Goal: Find specific page/section: Find specific page/section

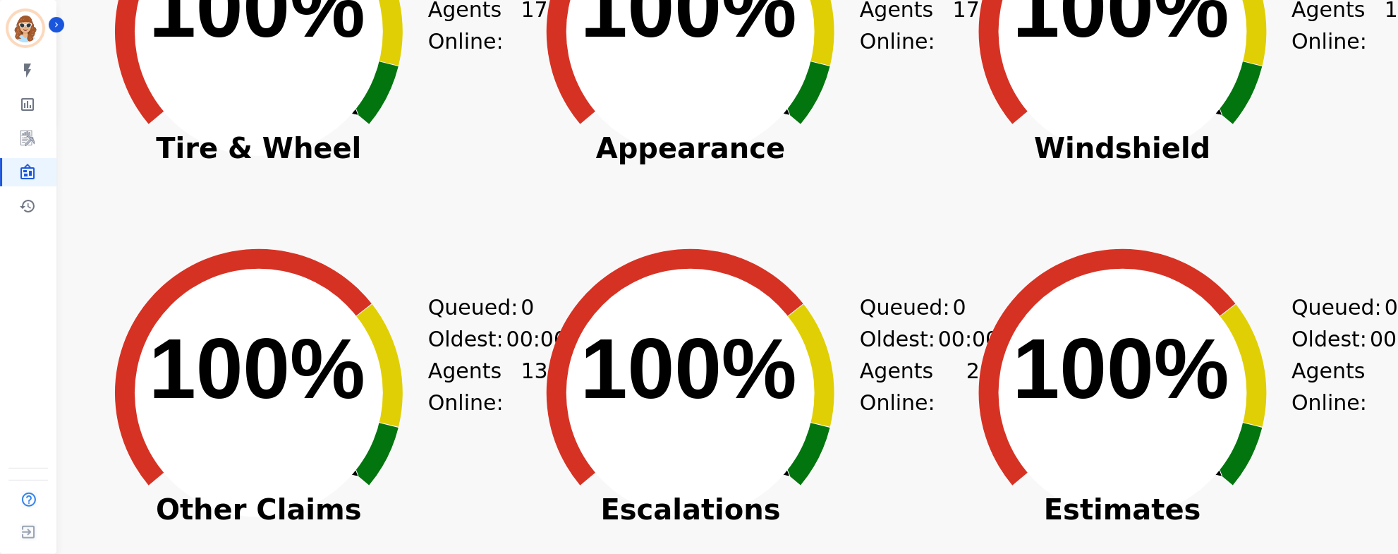
scroll to position [525, 0]
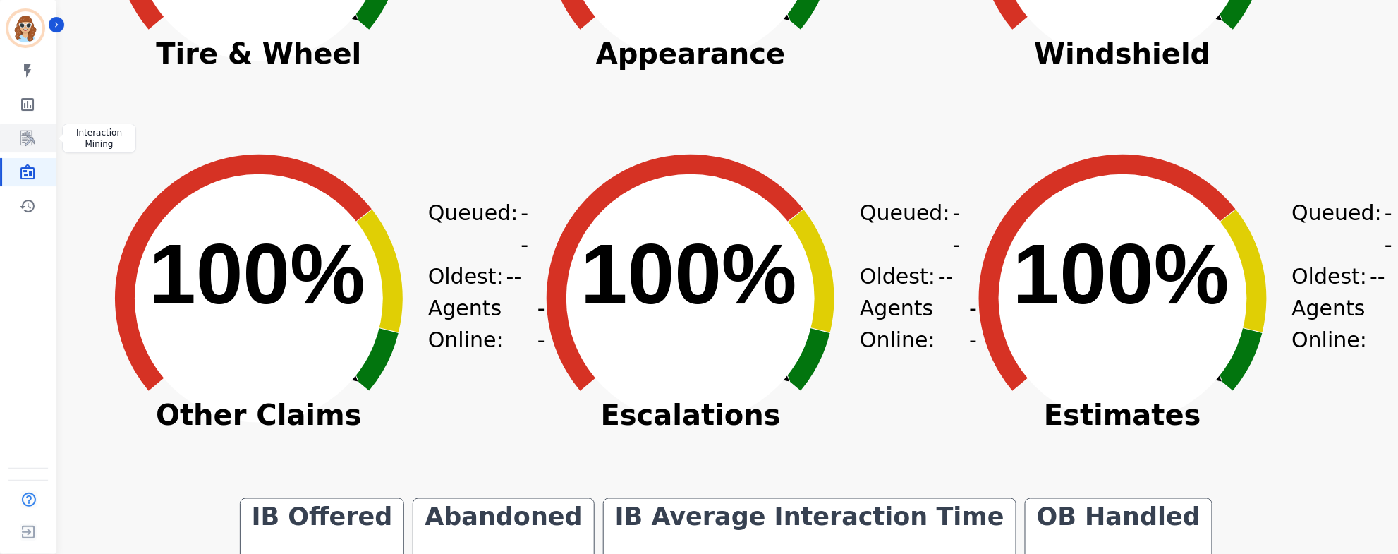
click at [14, 133] on link "Sidebar" at bounding box center [29, 138] width 54 height 28
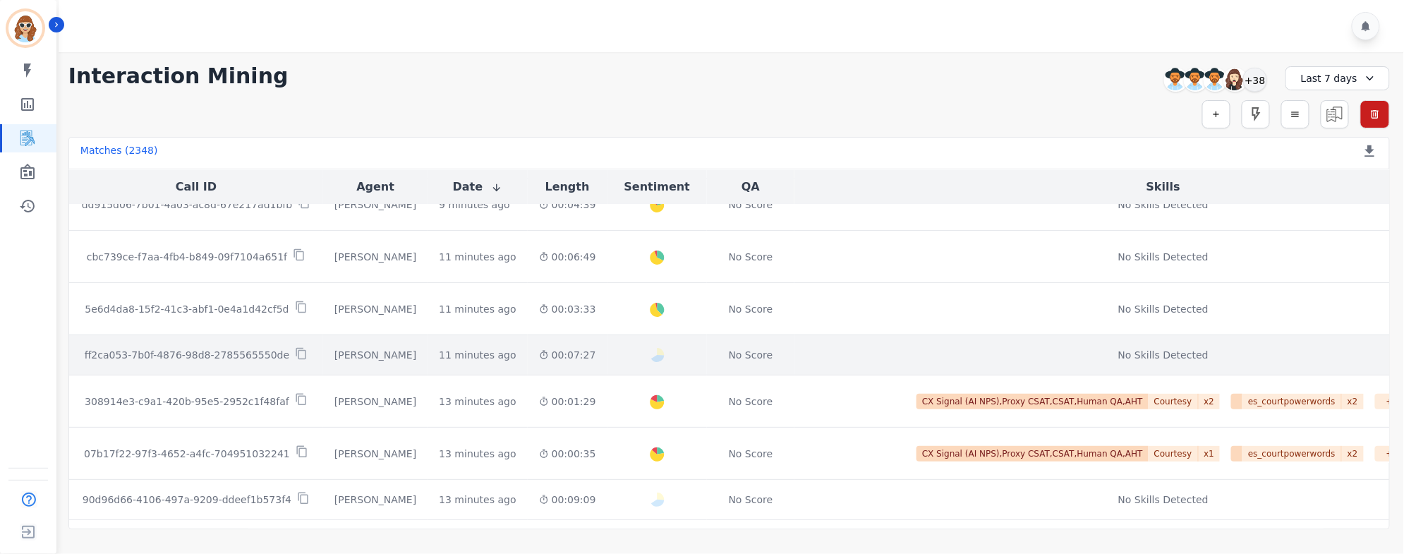
scroll to position [94, 0]
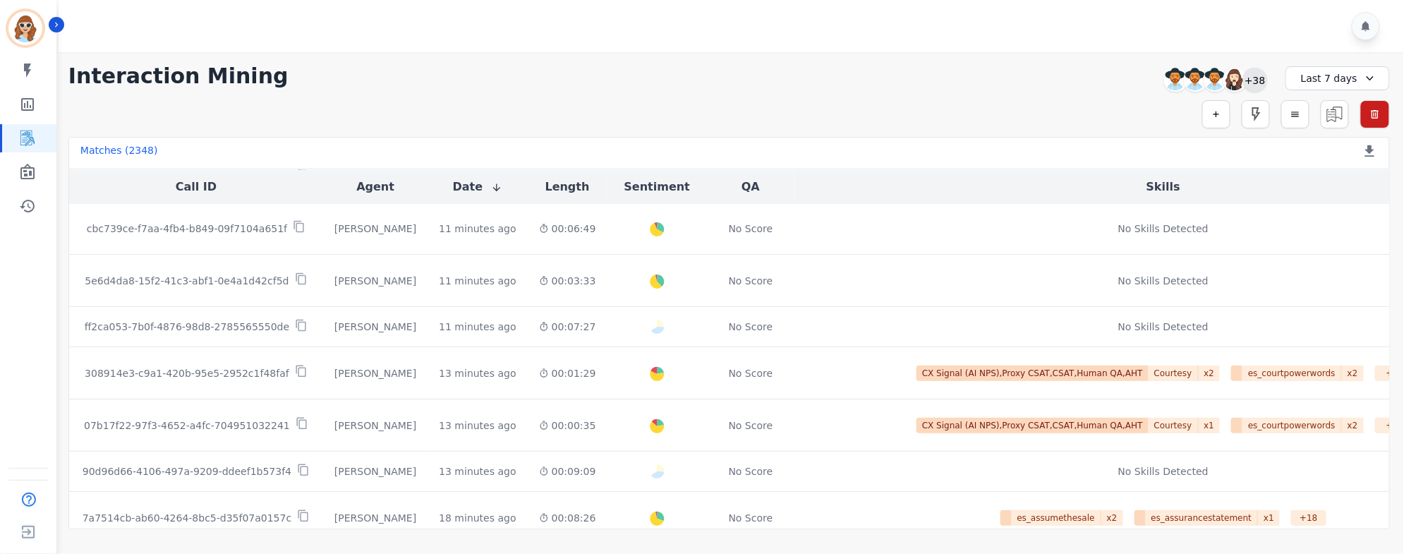
click at [1257, 71] on div "+38" at bounding box center [1255, 80] width 24 height 24
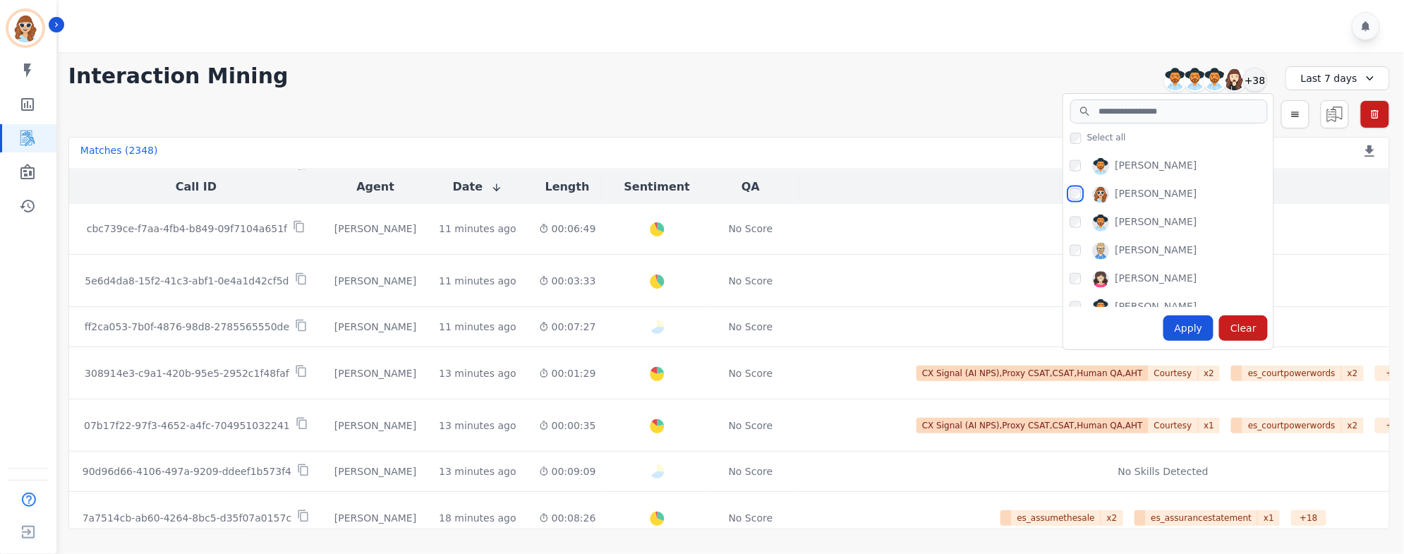
scroll to position [847, 0]
click at [1082, 246] on div "[PERSON_NAME]" at bounding box center [1171, 249] width 203 height 23
click at [1070, 246] on div "[PERSON_NAME] [PERSON_NAME] [PERSON_NAME] [PERSON_NAME] [PERSON_NAME] [PERSON_N…" at bounding box center [1168, 226] width 210 height 159
click at [1192, 332] on div "Apply" at bounding box center [1188, 327] width 51 height 25
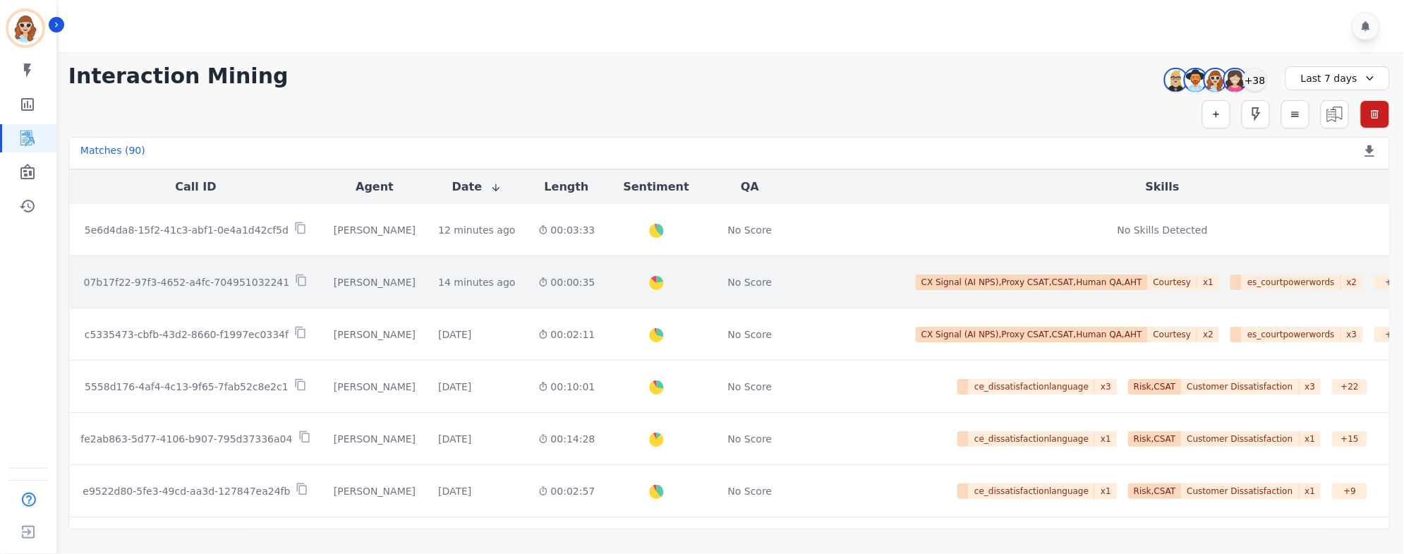
click at [174, 284] on p "07b17f22-97f3-4652-a4fc-704951032241" at bounding box center [187, 282] width 206 height 14
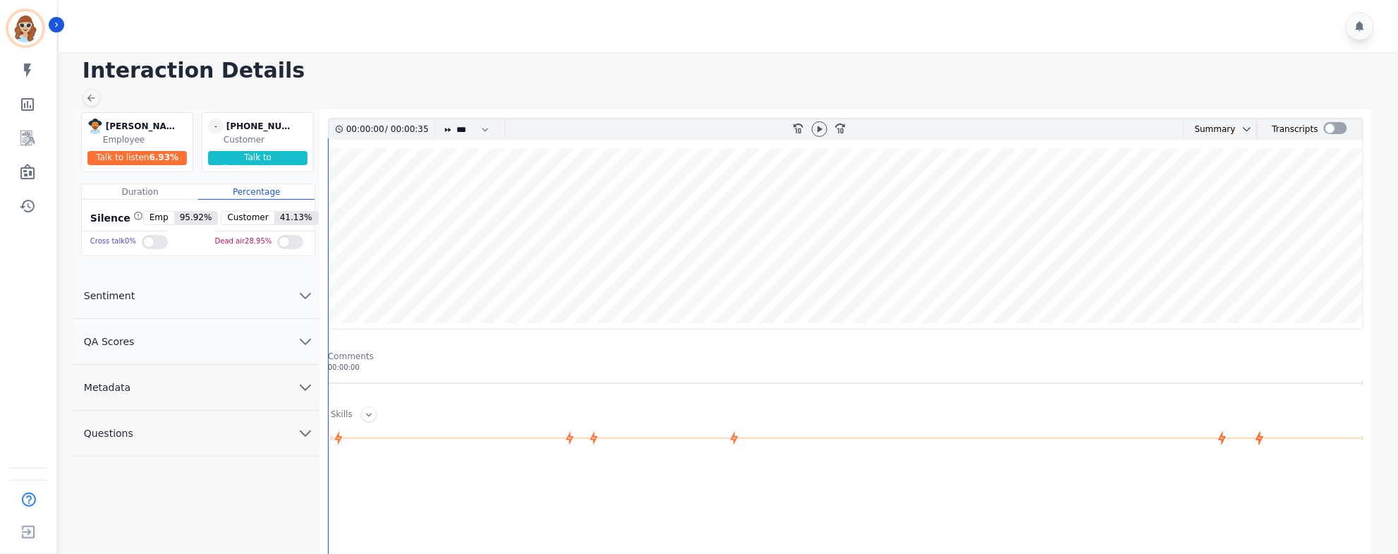
click at [305, 387] on icon "chevron down" at bounding box center [305, 387] width 17 height 17
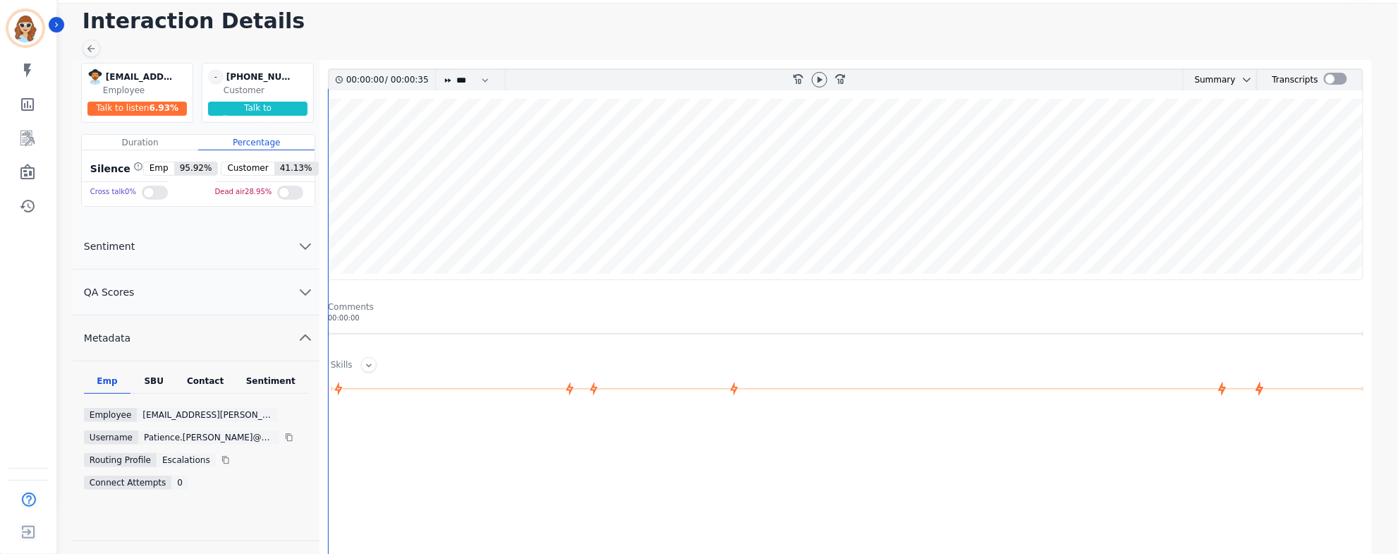
scroll to position [94, 0]
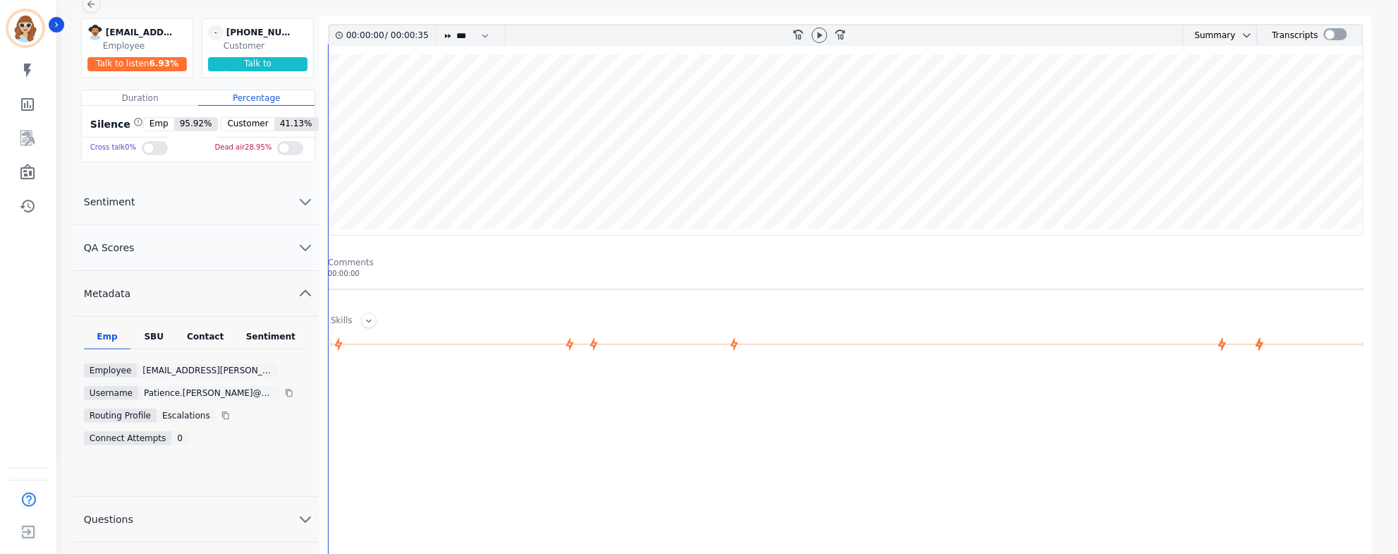
click at [150, 345] on div "SBU" at bounding box center [154, 340] width 47 height 18
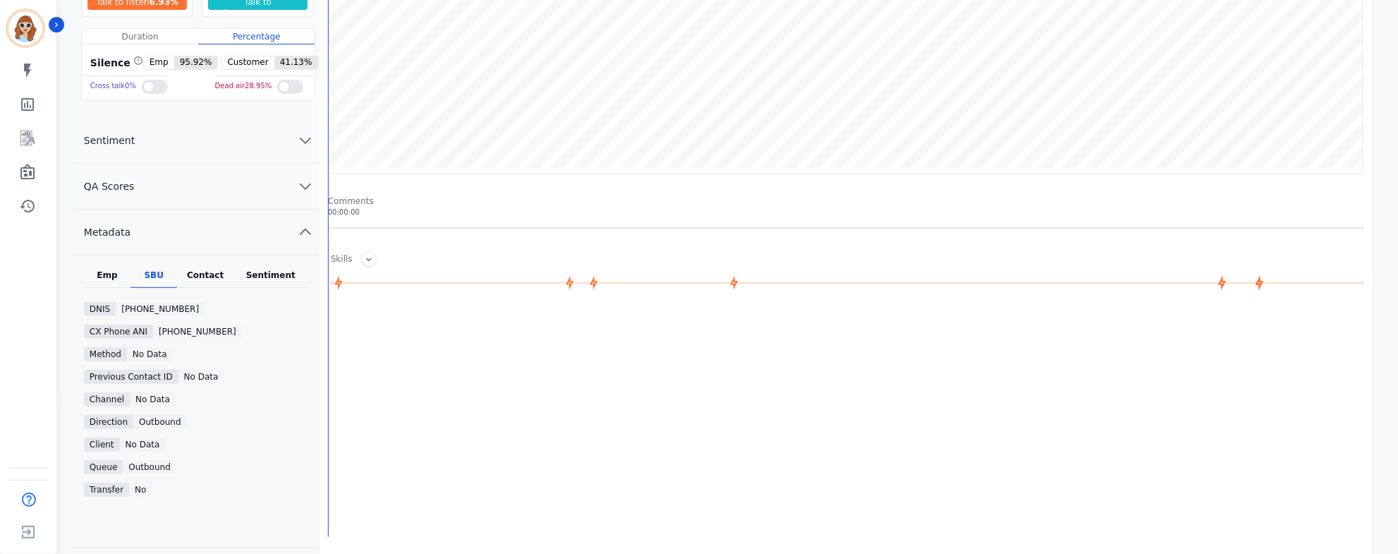
scroll to position [188, 0]
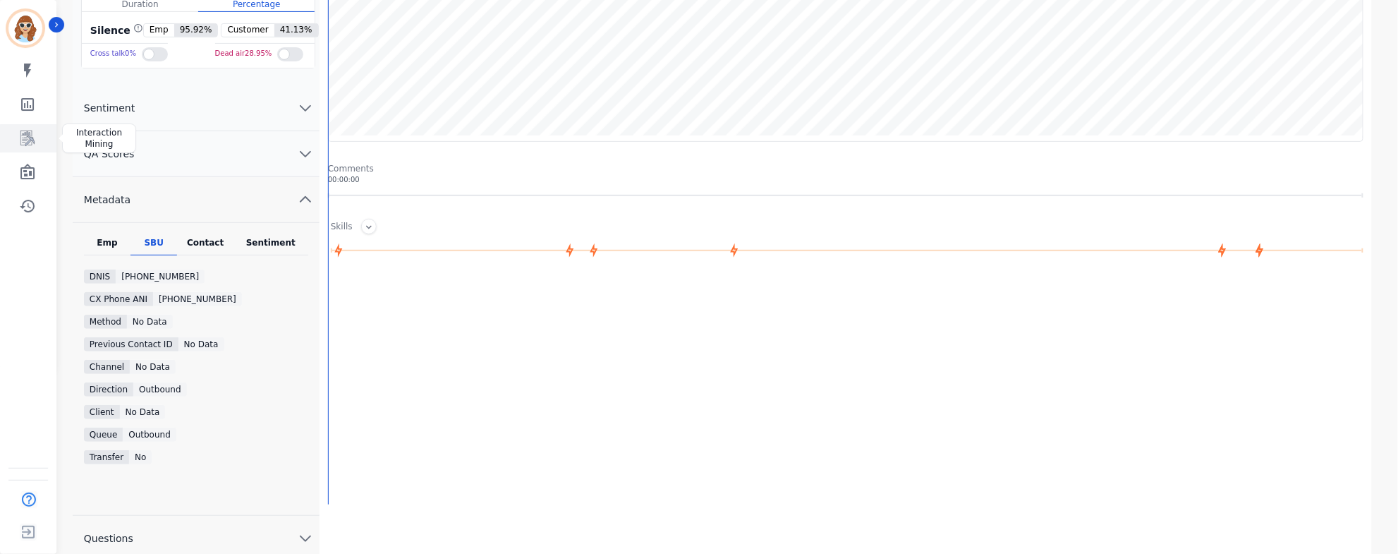
click at [24, 141] on icon "Sidebar" at bounding box center [27, 138] width 17 height 17
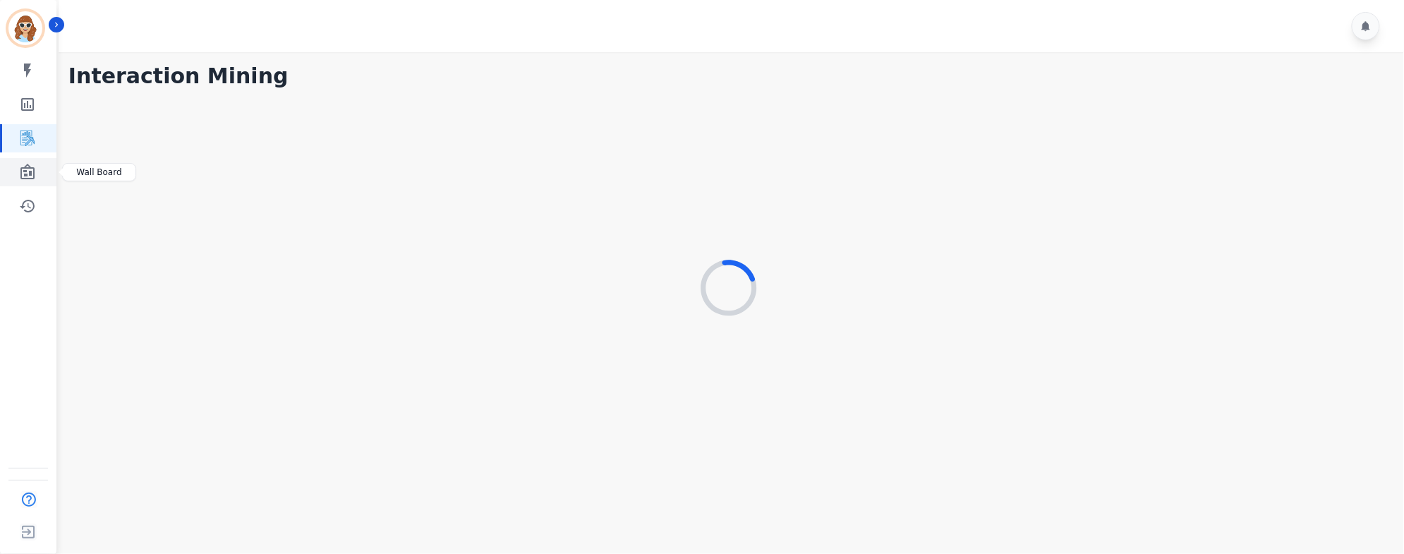
click at [24, 176] on icon "Sidebar" at bounding box center [27, 172] width 17 height 17
